Goal: Task Accomplishment & Management: Manage account settings

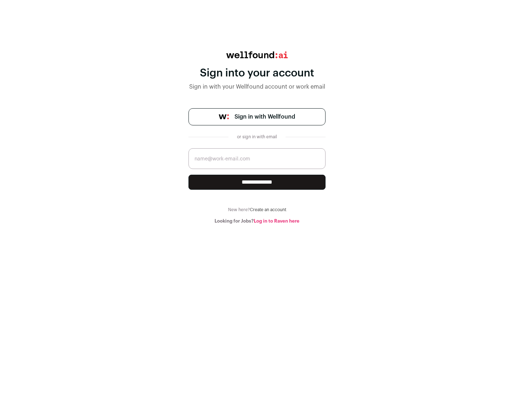
click at [264, 117] on span "Sign in with Wellfound" at bounding box center [264, 116] width 61 height 9
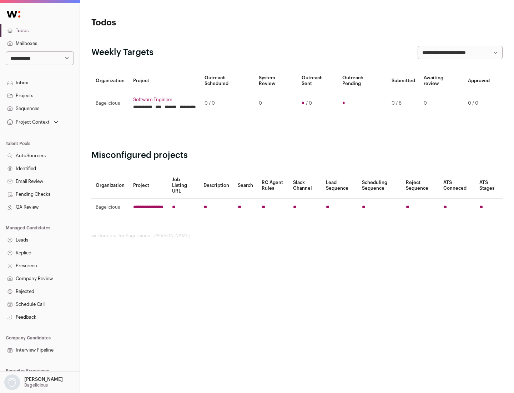
click at [40, 95] on link "Projects" at bounding box center [40, 95] width 80 height 13
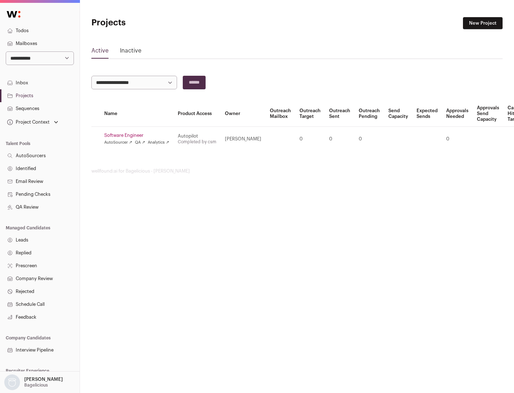
click at [139, 135] on link "Software Engineer" at bounding box center [136, 135] width 65 height 6
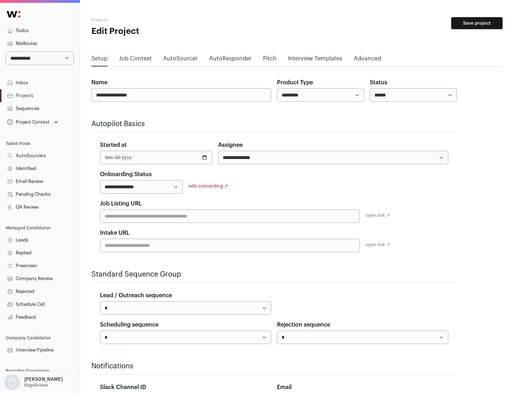
click at [477, 23] on button "Save project" at bounding box center [476, 23] width 51 height 12
